Goal: Find contact information

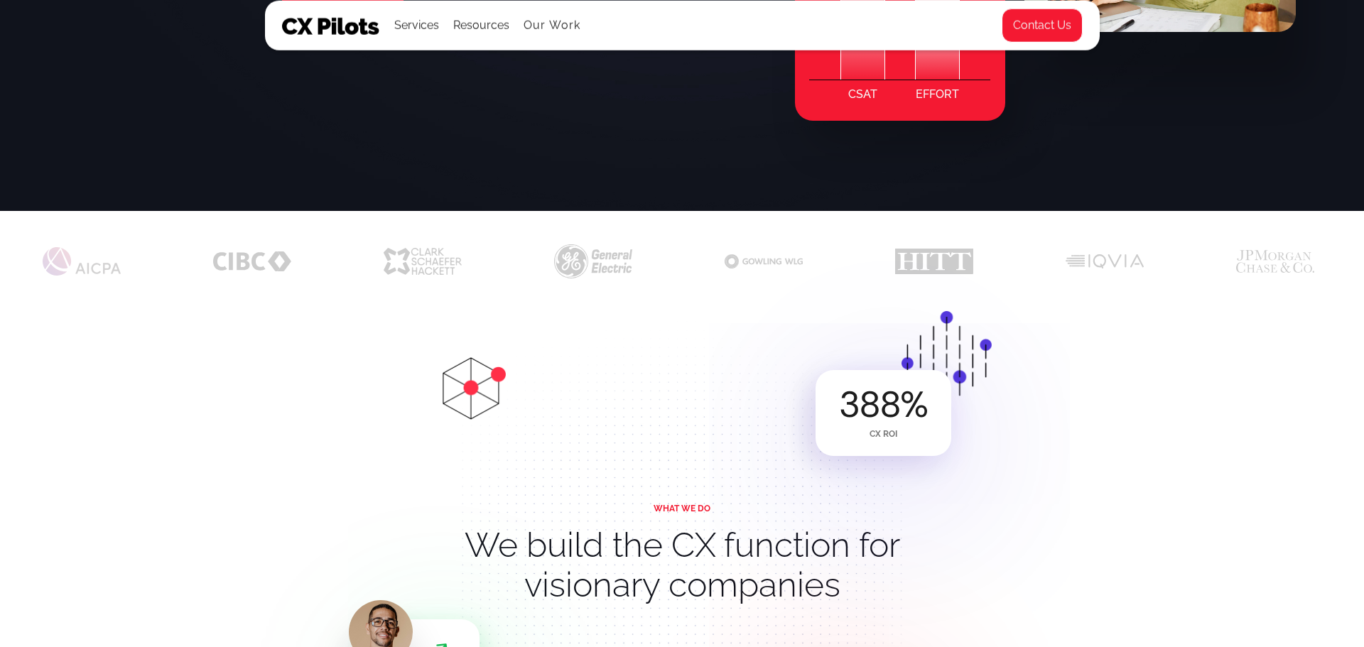
scroll to position [392, 0]
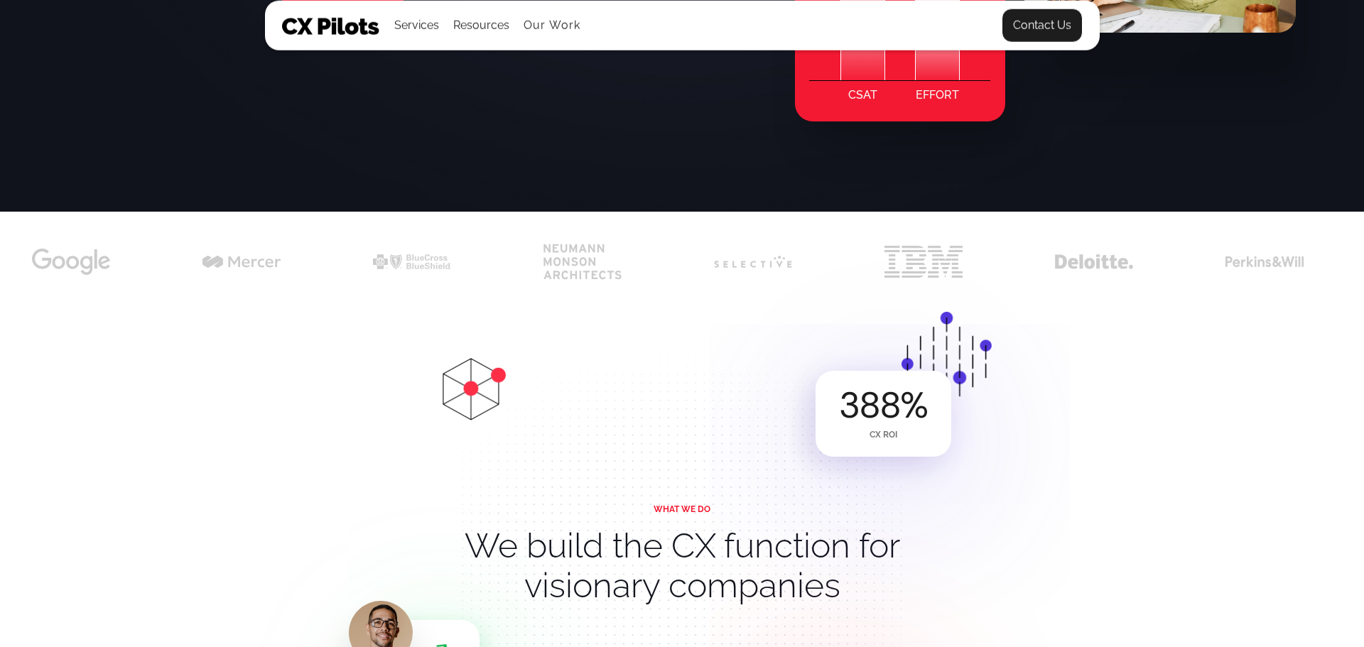
click at [1042, 31] on link "Contact Us" at bounding box center [1042, 26] width 81 height 34
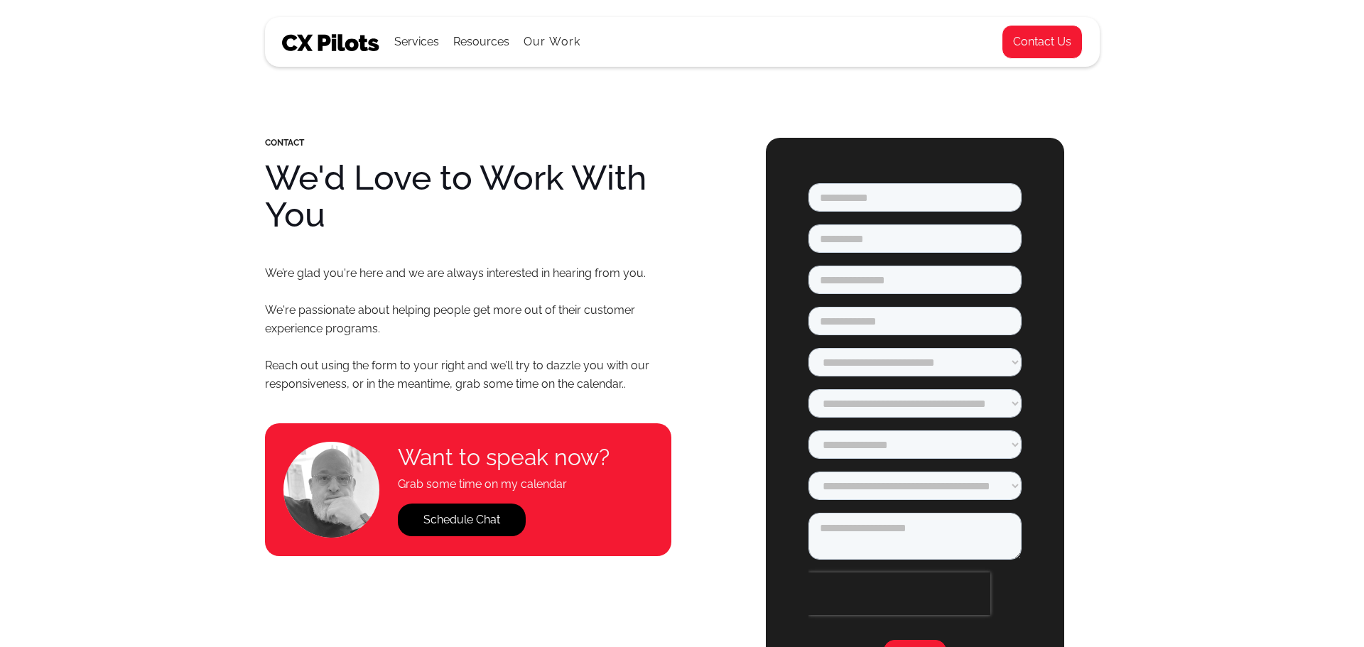
click at [353, 45] on img at bounding box center [331, 42] width 98 height 17
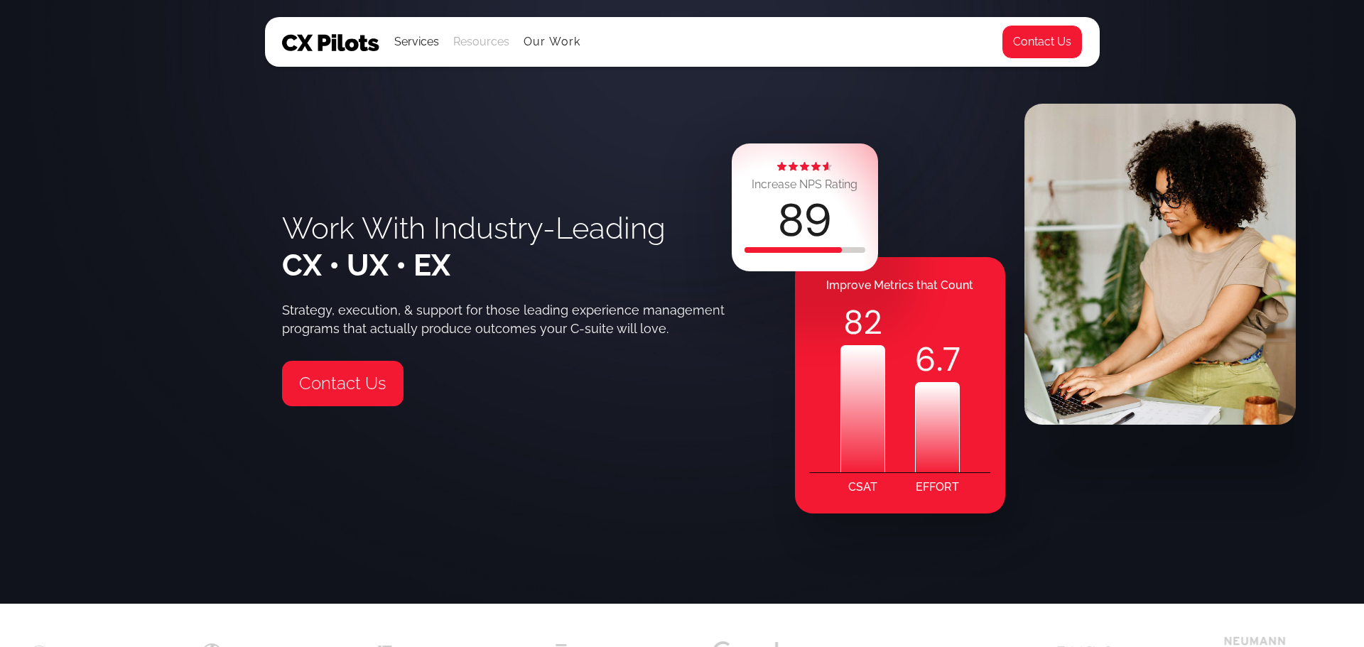
click at [476, 38] on div "Resources" at bounding box center [481, 42] width 56 height 20
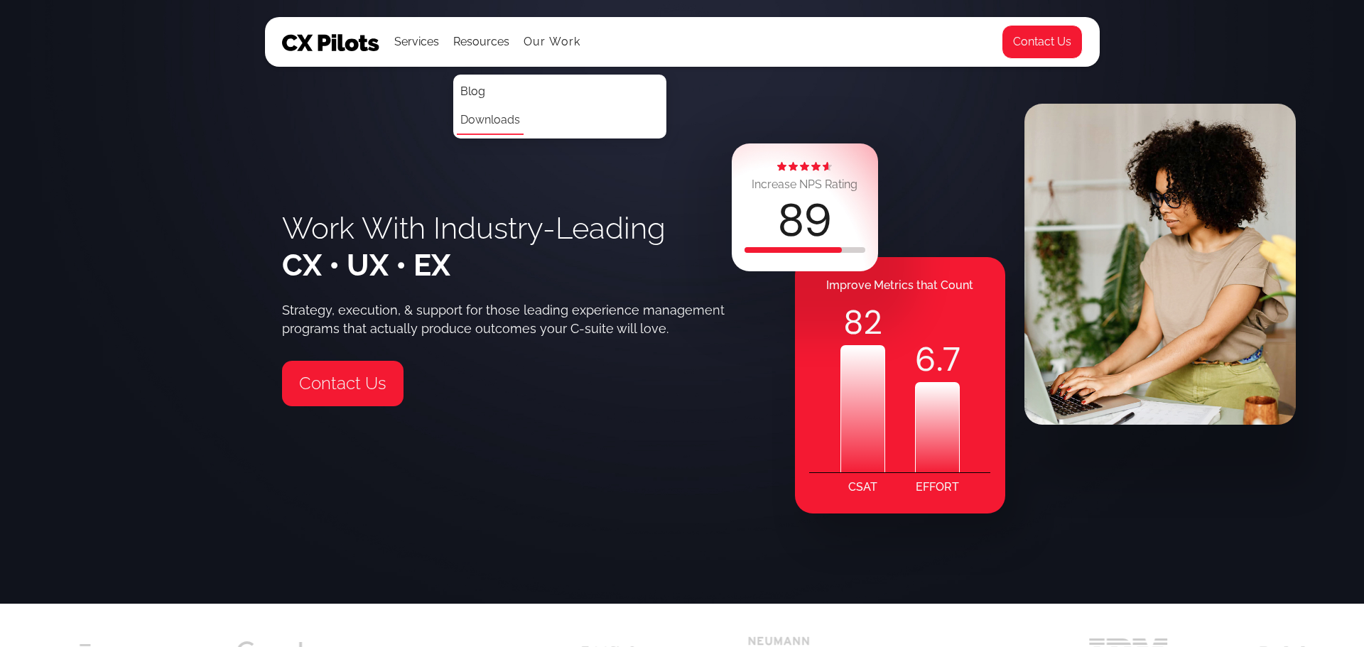
click at [504, 119] on link "Downloads" at bounding box center [490, 121] width 67 height 28
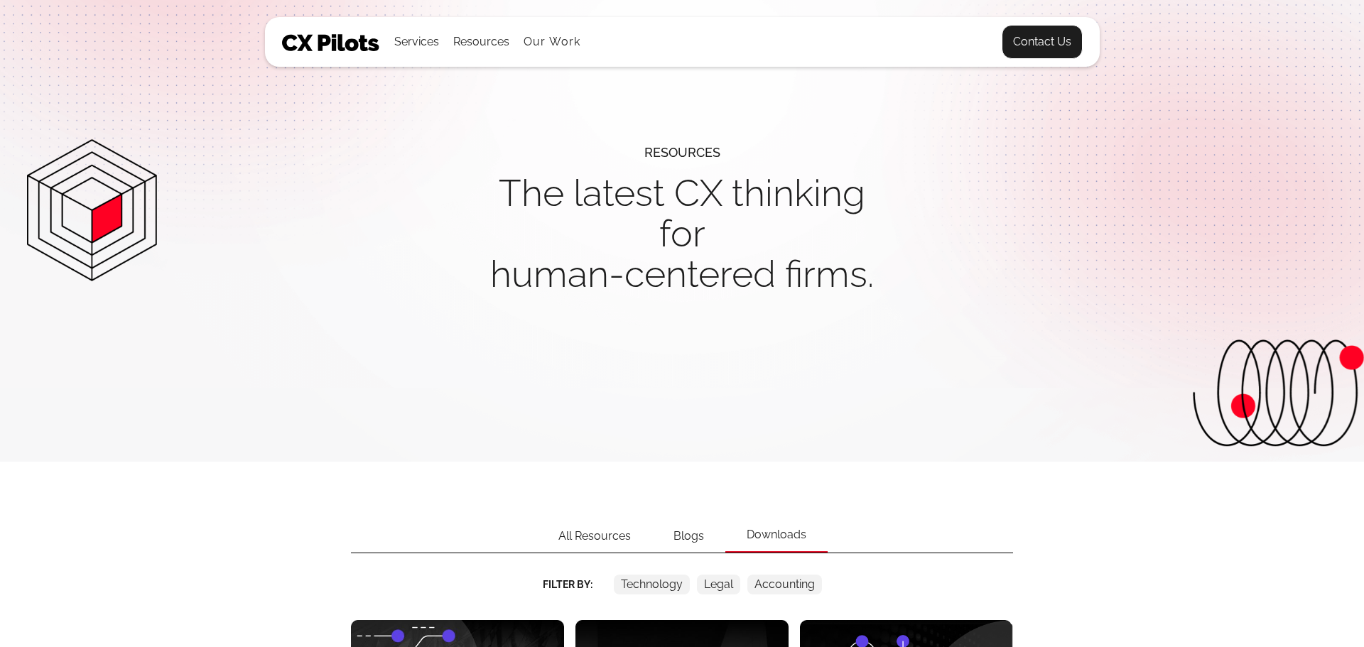
click at [1047, 51] on link "Contact Us" at bounding box center [1042, 42] width 81 height 34
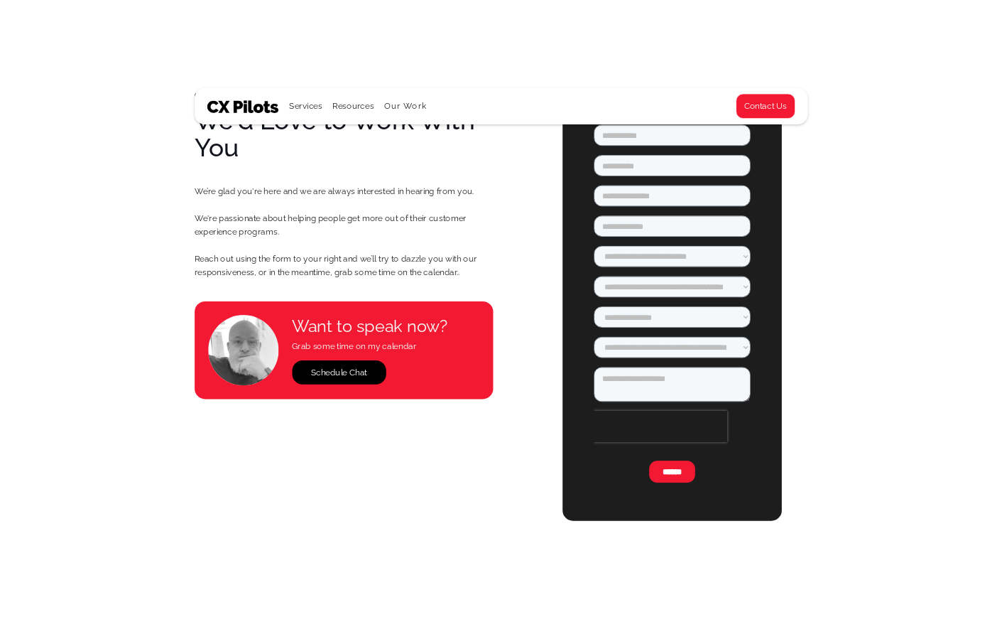
scroll to position [118, 0]
